Goal: Navigation & Orientation: Find specific page/section

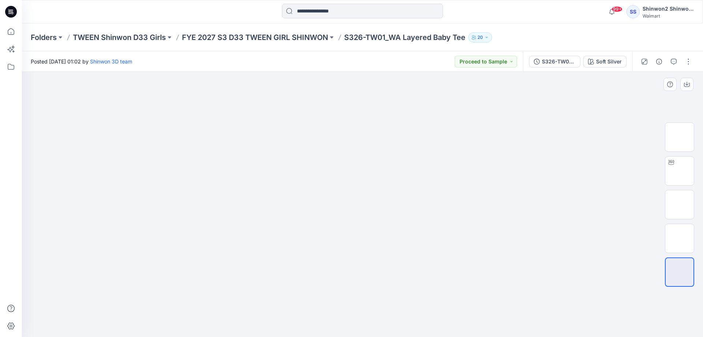
drag, startPoint x: 69, startPoint y: 120, endPoint x: 57, endPoint y: 37, distance: 84.4
click at [69, 120] on div at bounding box center [362, 204] width 681 height 265
click at [122, 31] on div "Folders TWEEN Shinwon D33 Girls FYE 2027 S3 D33 TWEEN GIRL SHINWON S326-TW01_WA…" at bounding box center [362, 37] width 681 height 28
click at [125, 34] on p "TWEEN Shinwon D33 Girls" at bounding box center [119, 37] width 93 height 10
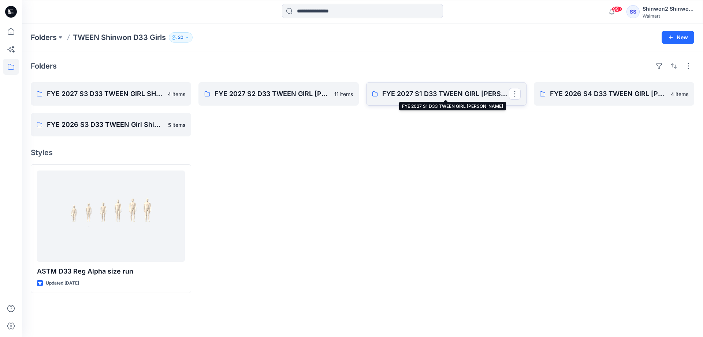
click at [445, 96] on p "FYE 2027 S1 D33 TWEEN GIRL [PERSON_NAME]" at bounding box center [445, 94] width 127 height 10
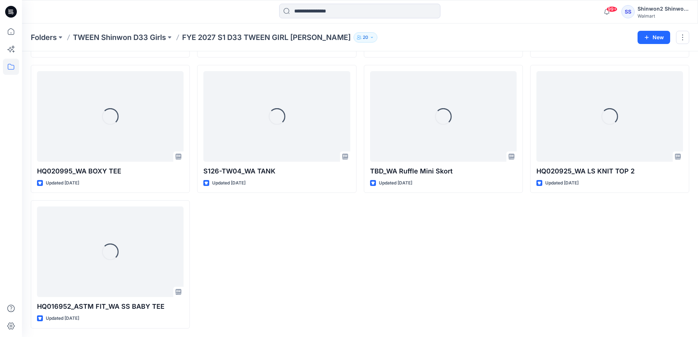
scroll to position [153, 0]
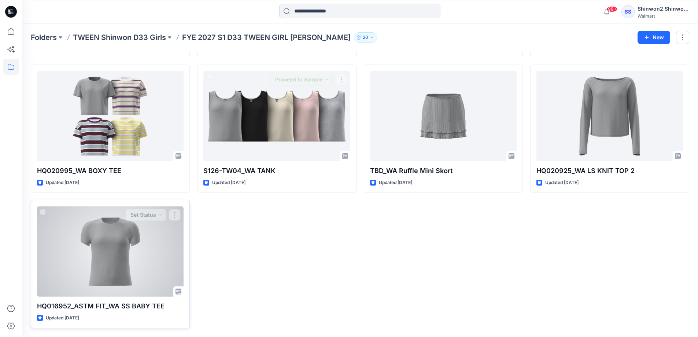
click at [143, 243] on div at bounding box center [110, 251] width 146 height 90
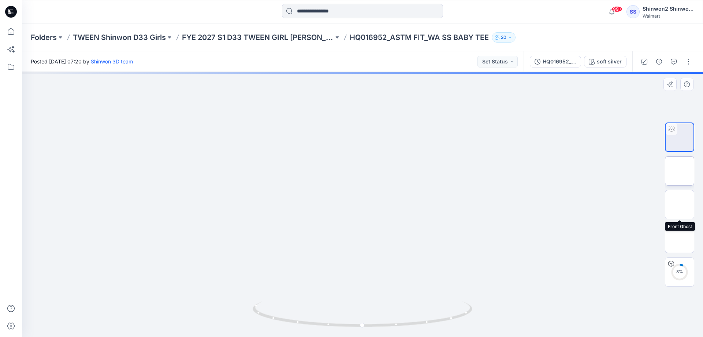
click at [680, 171] on img at bounding box center [680, 171] width 0 height 0
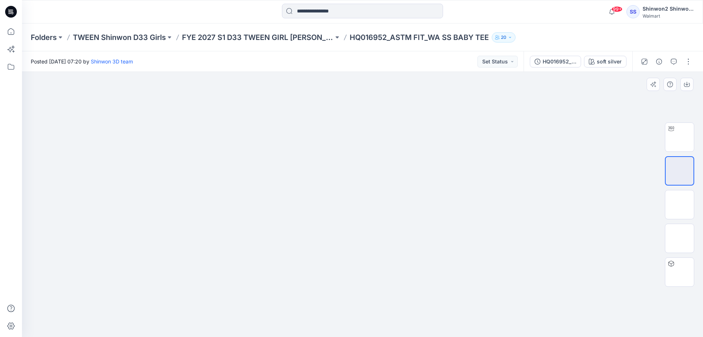
click at [71, 288] on div at bounding box center [362, 204] width 681 height 265
